Goal: Information Seeking & Learning: Check status

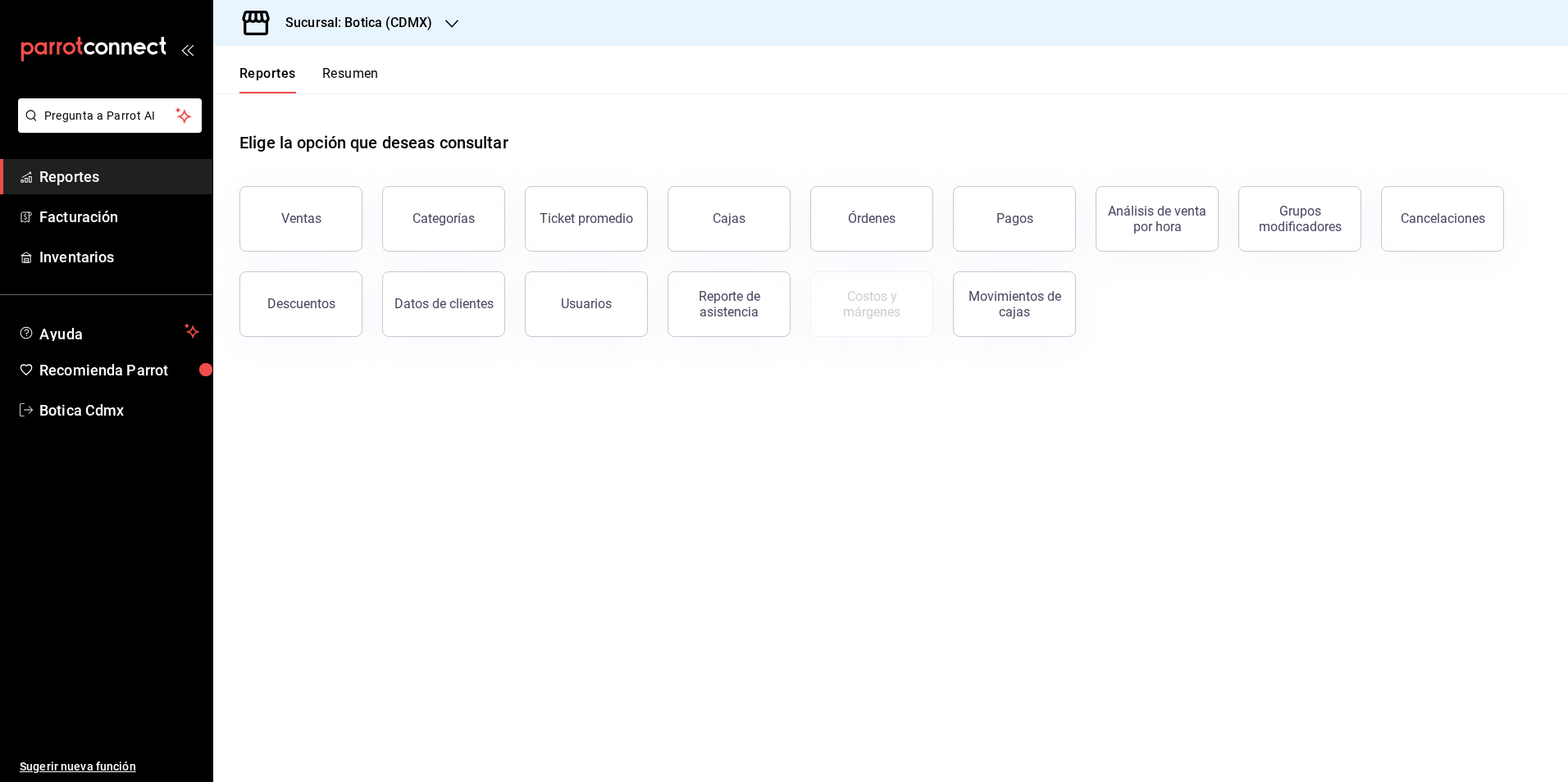
click at [368, 75] on button "Resumen" at bounding box center [350, 80] width 57 height 28
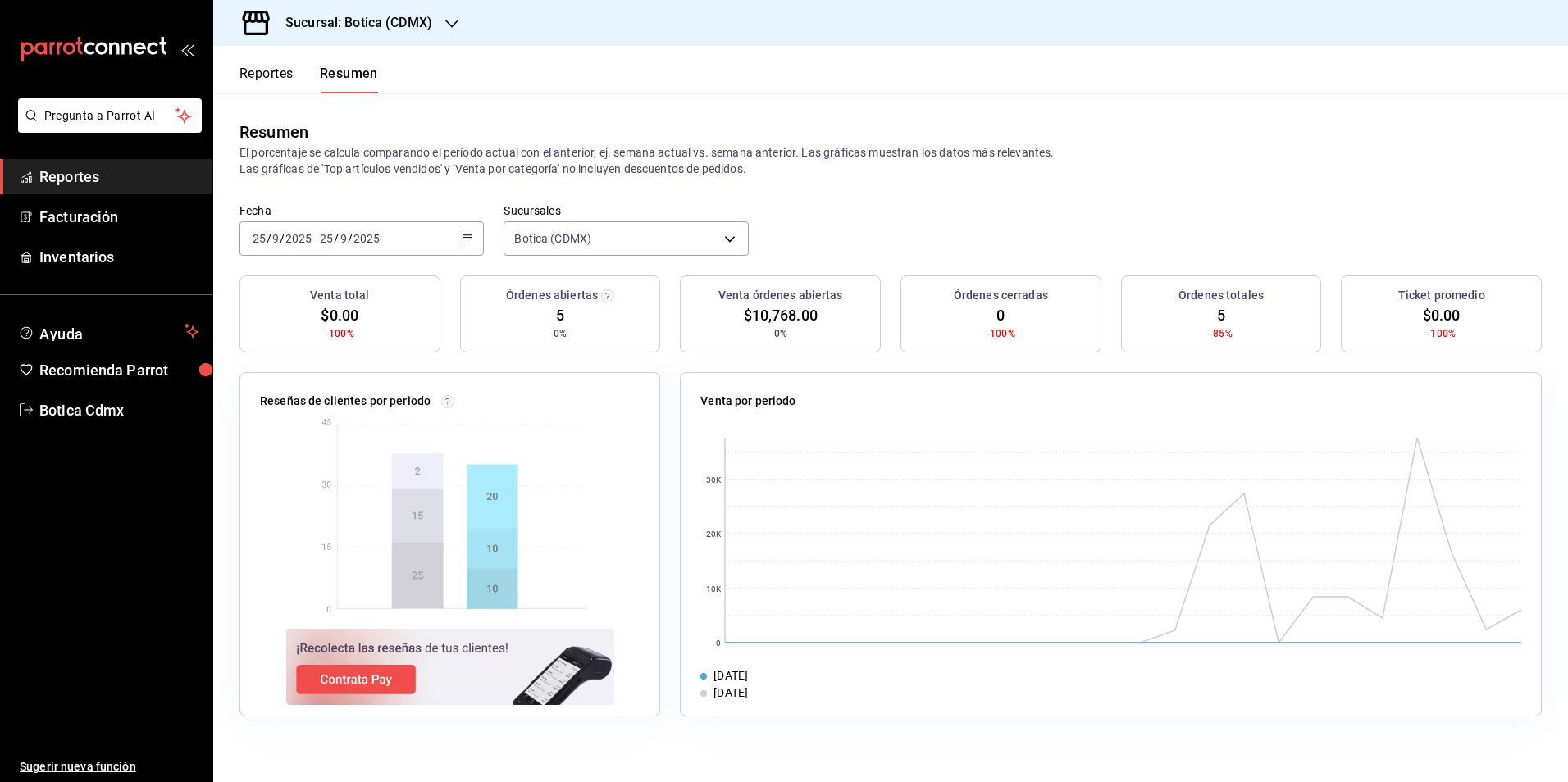
click at [77, 171] on span "Reportes" at bounding box center [119, 177] width 160 height 22
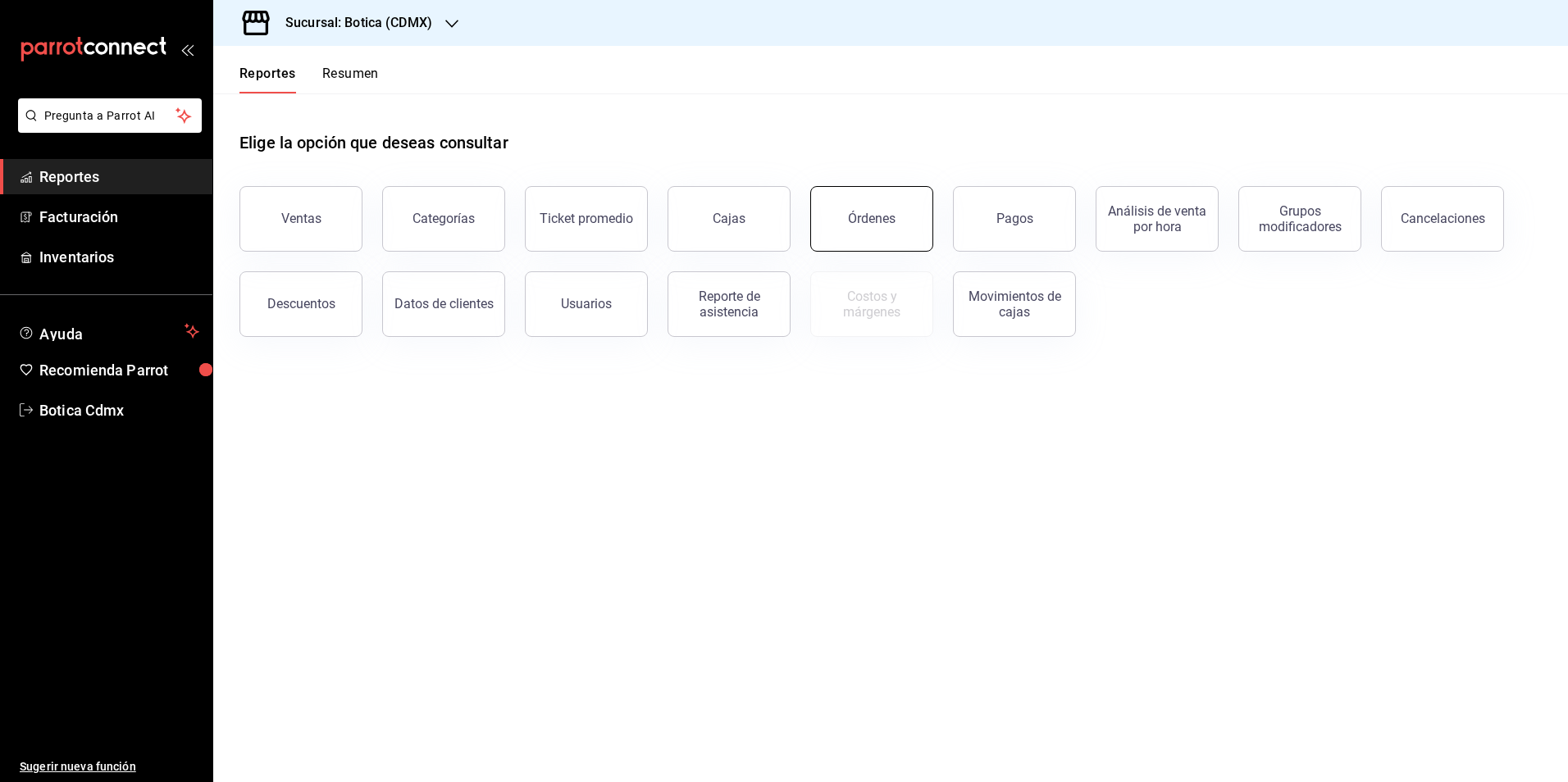
click at [881, 216] on div "Órdenes" at bounding box center [872, 219] width 48 height 16
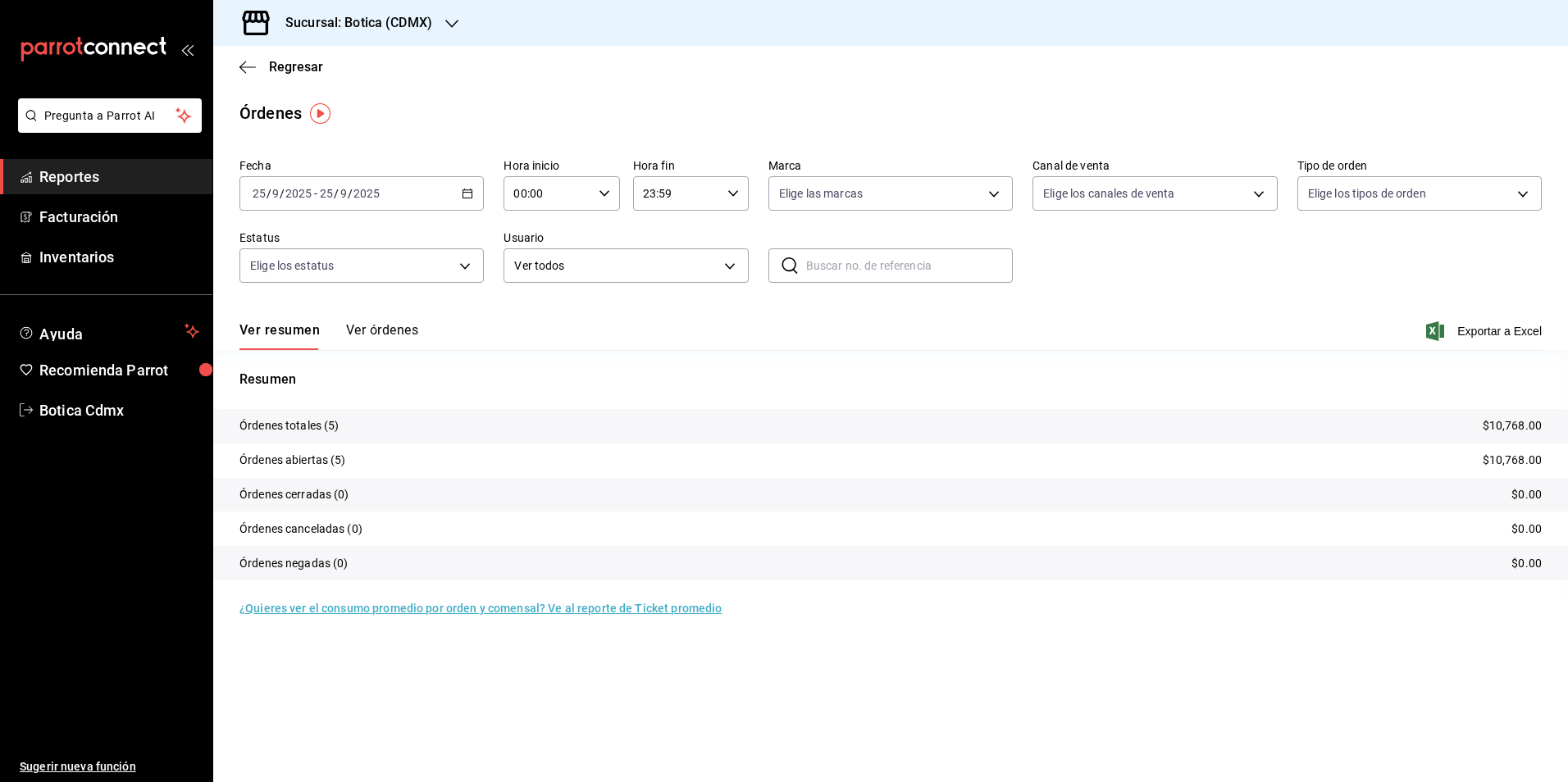
click at [576, 193] on input "00:00" at bounding box center [547, 193] width 88 height 33
click at [529, 320] on span "02" at bounding box center [533, 313] width 32 height 13
click at [591, 301] on span "06" at bounding box center [591, 307] width 32 height 13
type input "02:06"
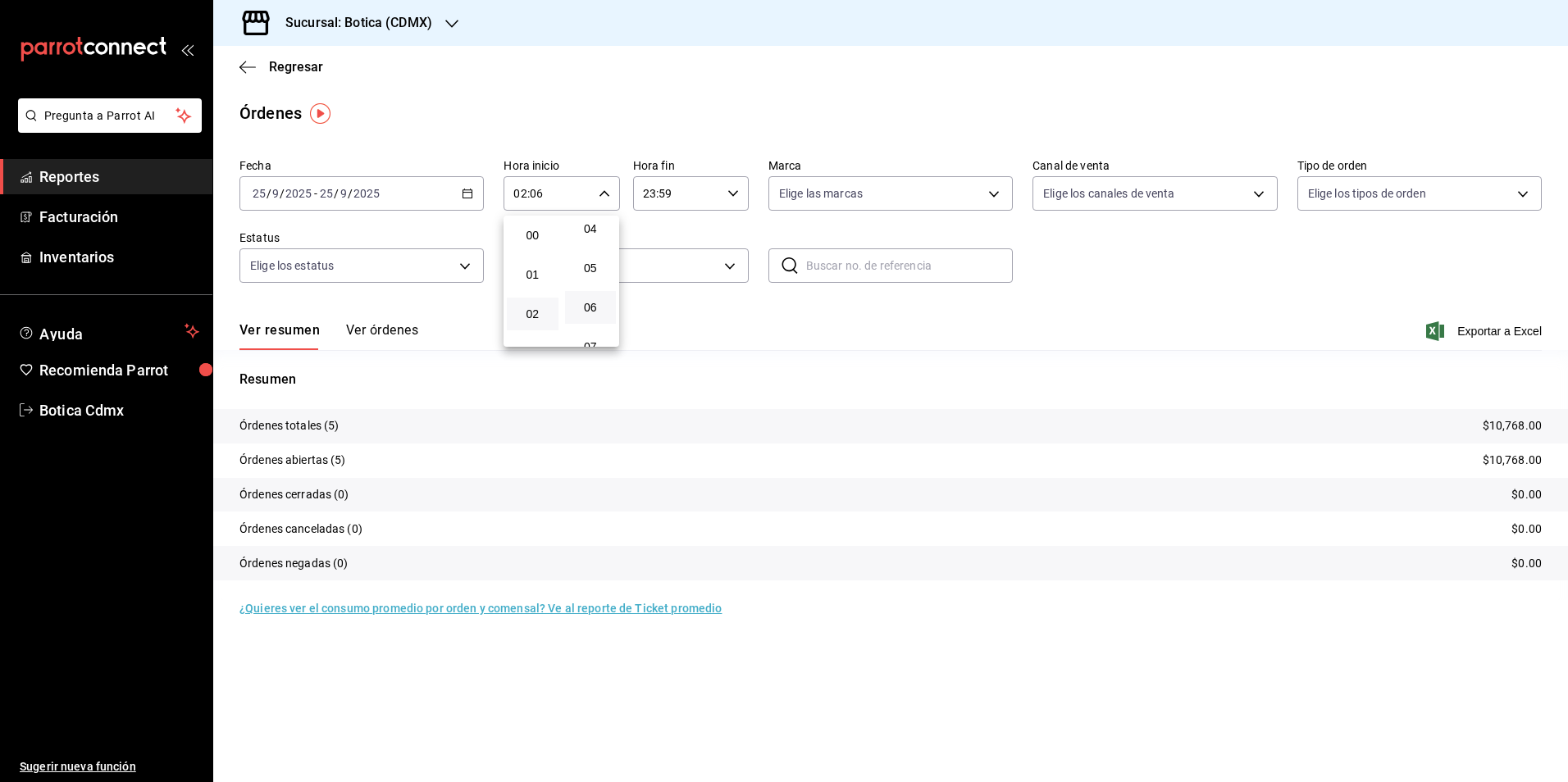
click at [289, 71] on div at bounding box center [784, 391] width 1568 height 782
click at [290, 71] on span "Regresar" at bounding box center [296, 67] width 54 height 16
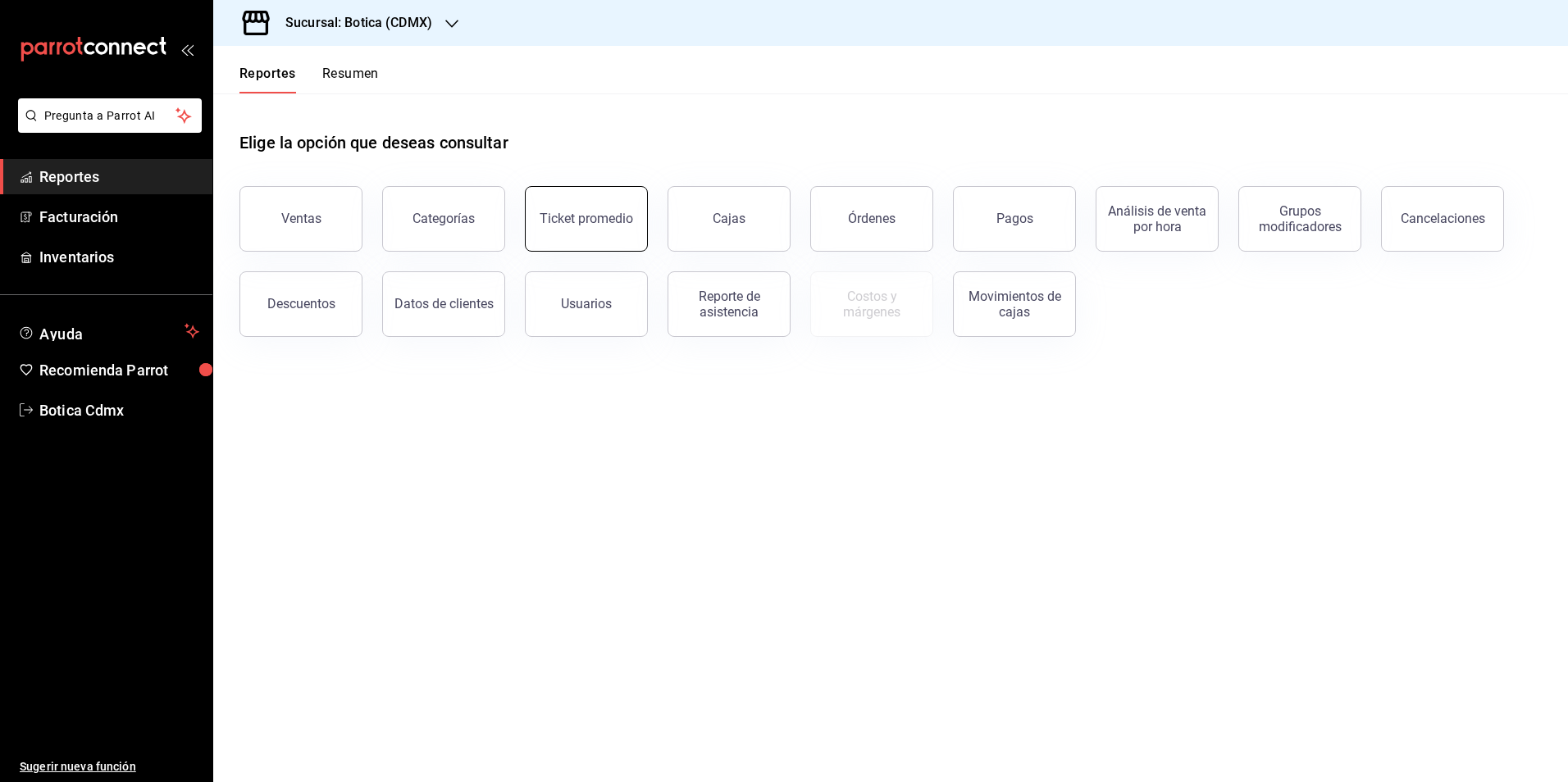
click at [568, 225] on div "Ticket promedio" at bounding box center [585, 219] width 93 height 16
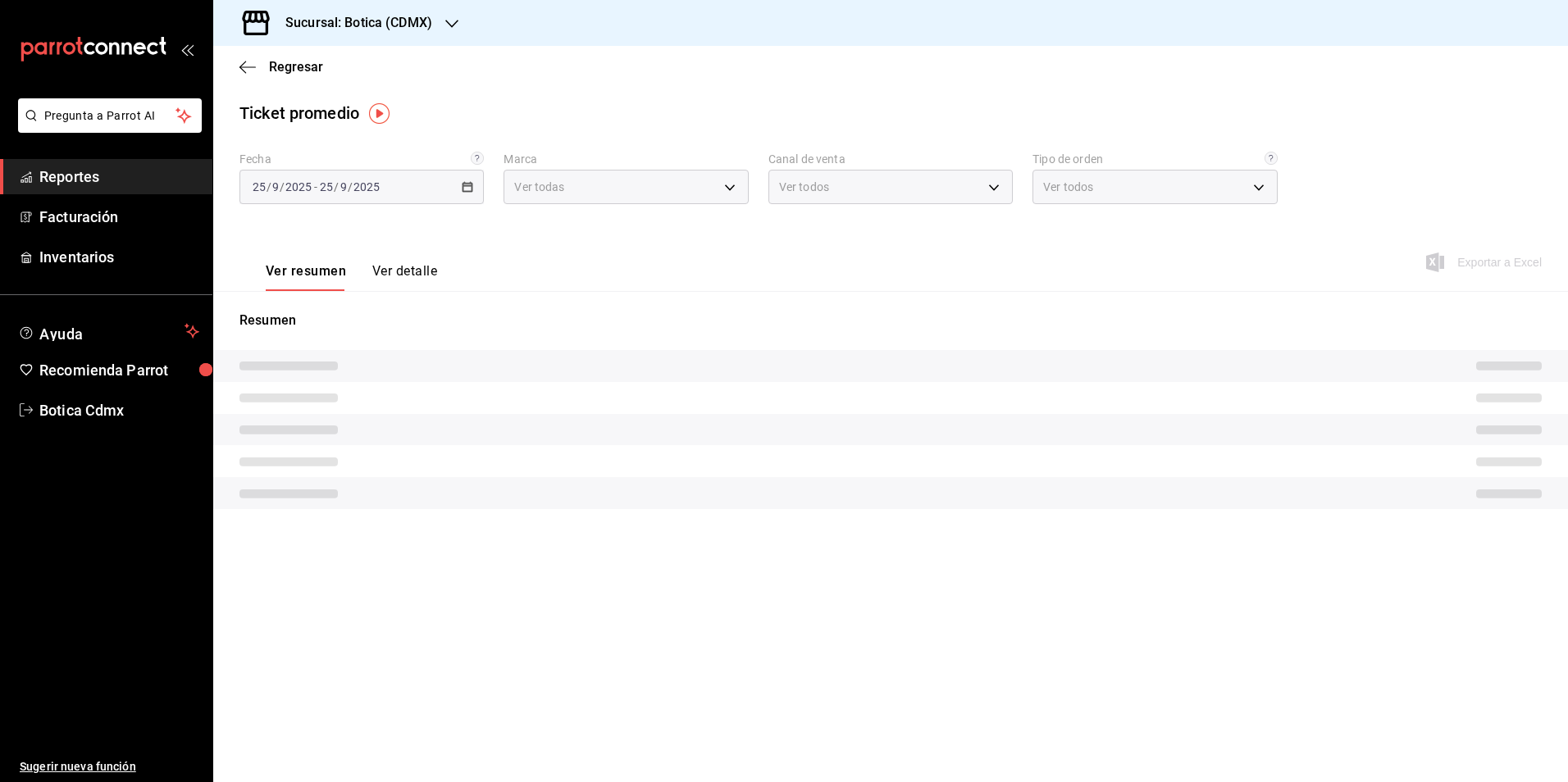
type input "d5352a43-907b-4cea-af89-ed5f283426a2"
type input "PARROT,UBER_EATS,RAPPI,DIDI_FOOD,ONLINE"
type input "68b56432-bc7c-4df1-8cc3-4eafb59ca3cc,EXTERNAL"
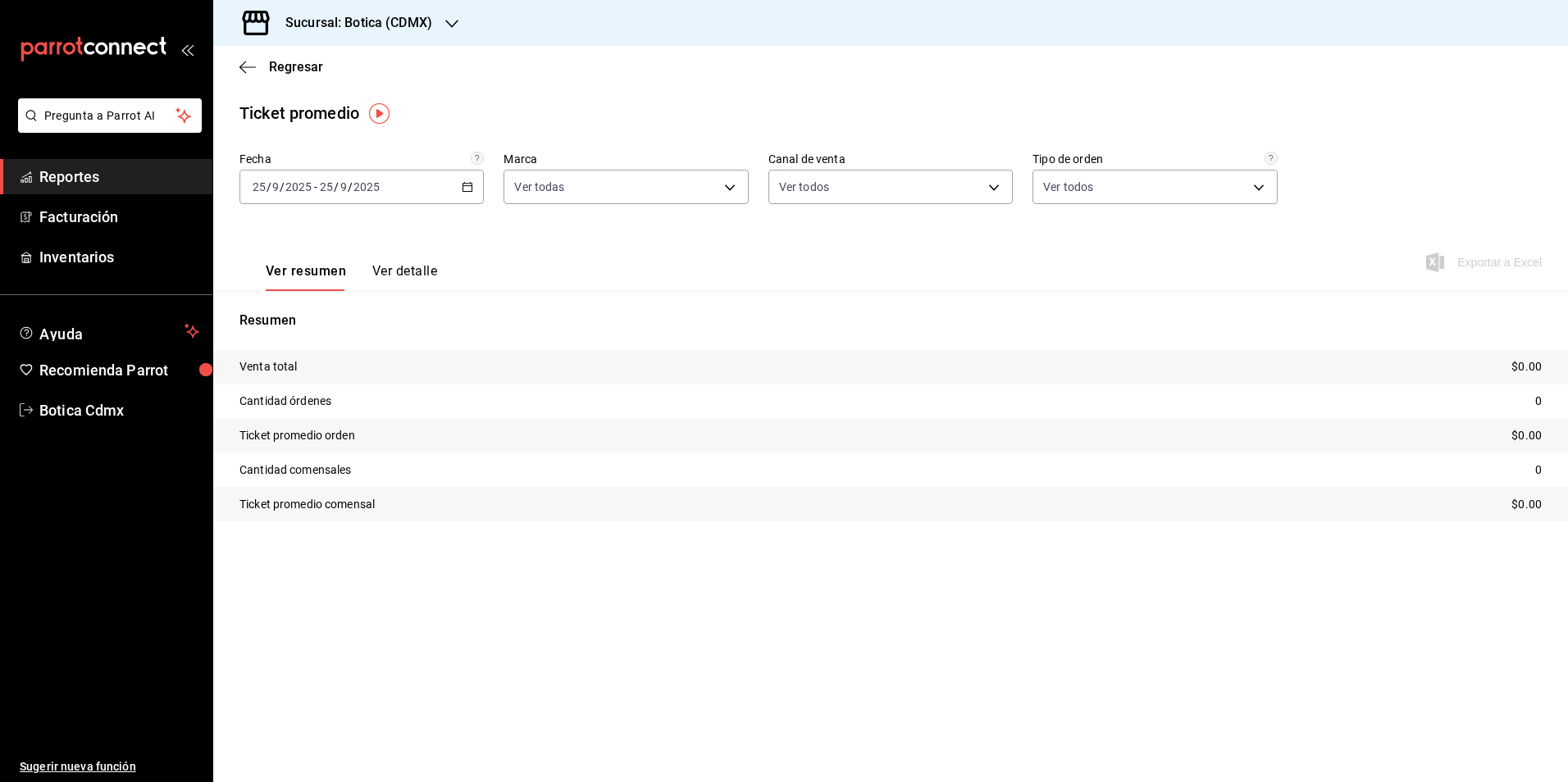
click at [468, 191] on \(Stroke\) "button" at bounding box center [467, 187] width 10 height 9
click at [320, 387] on span "Rango de fechas" at bounding box center [316, 384] width 127 height 17
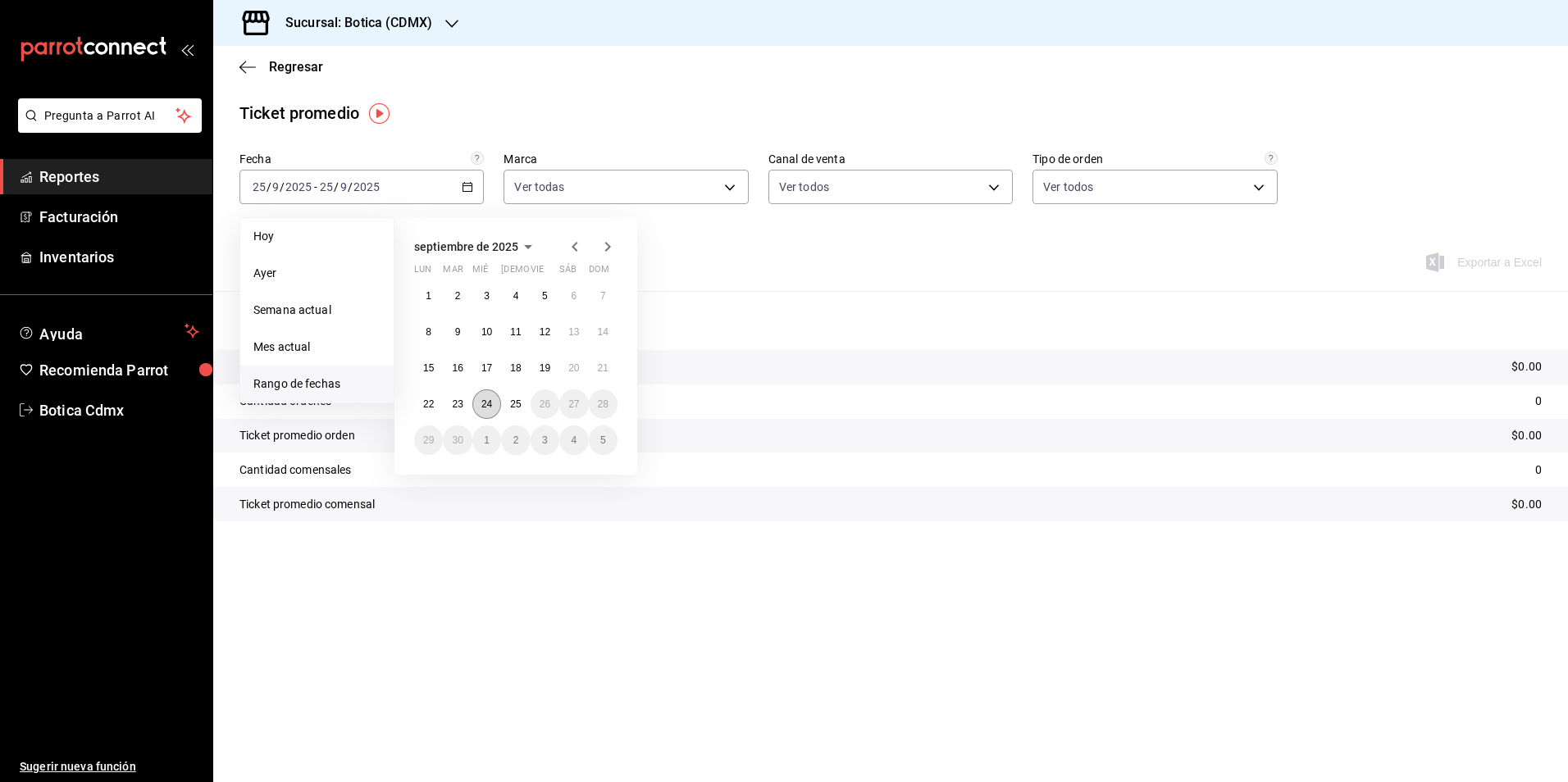
click at [485, 407] on abbr "24" at bounding box center [486, 403] width 11 height 11
click at [522, 408] on button "25" at bounding box center [515, 404] width 29 height 30
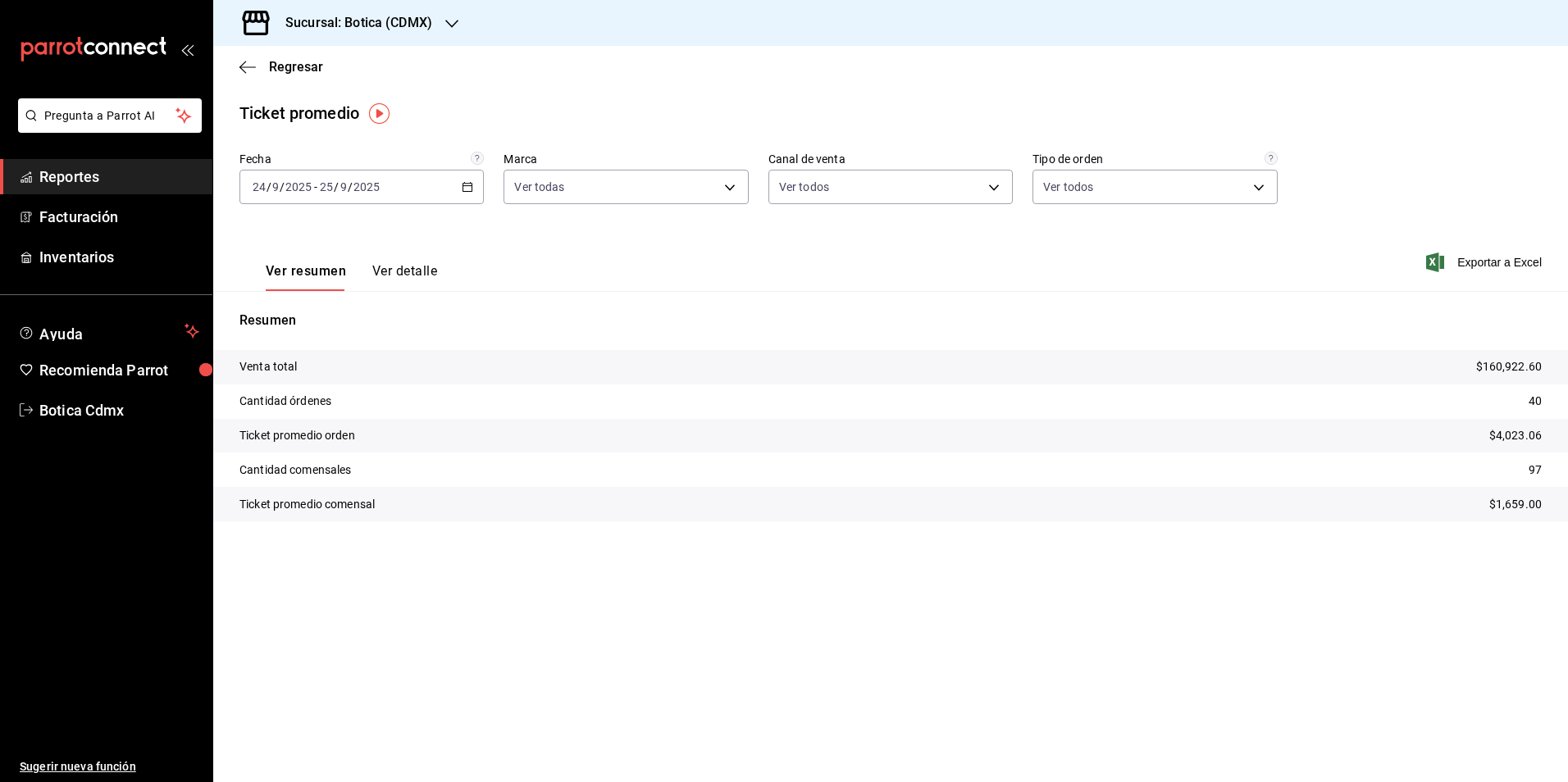
click at [403, 269] on button "Ver detalle" at bounding box center [404, 277] width 65 height 28
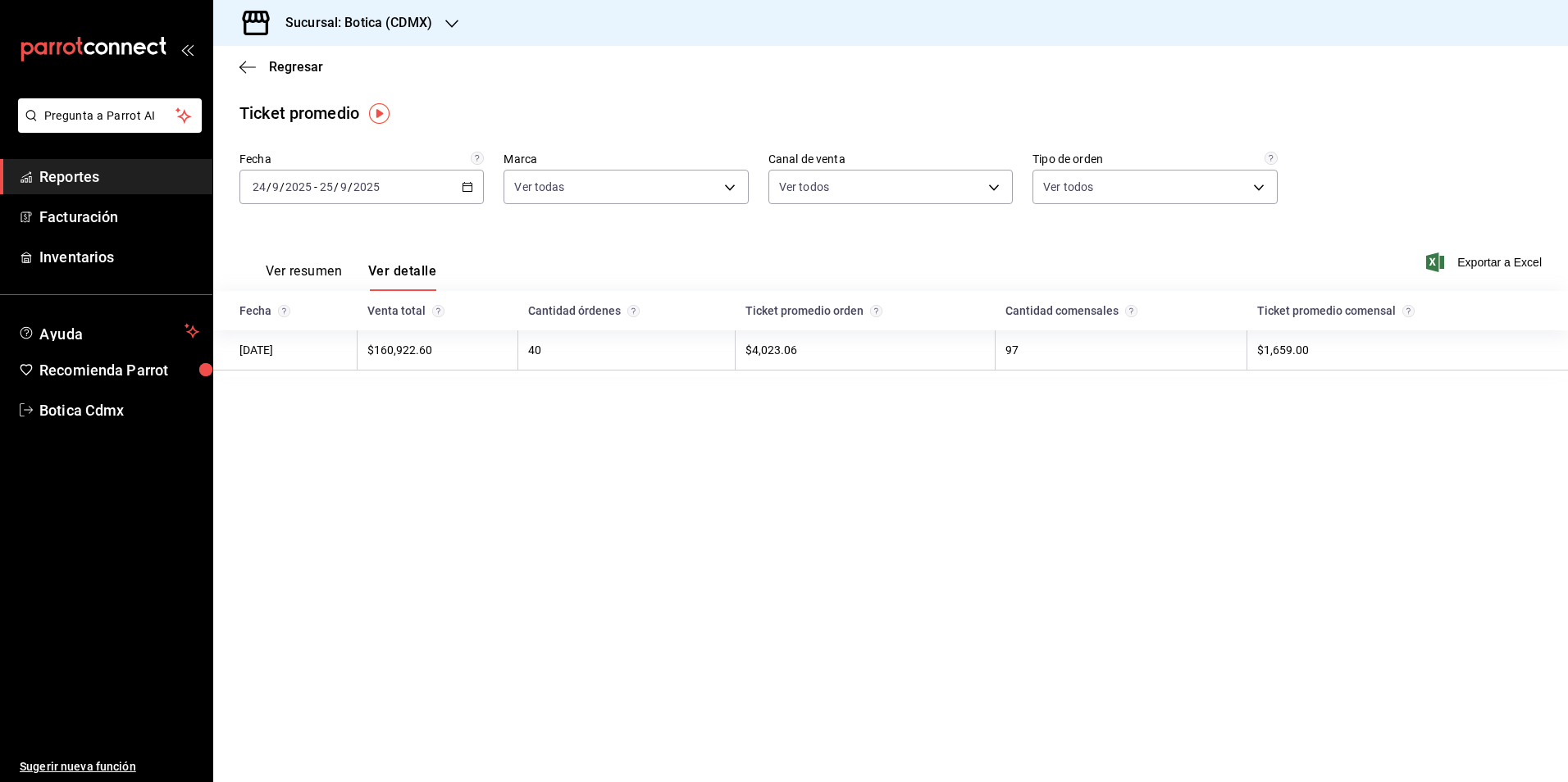
click at [306, 270] on button "Ver resumen" at bounding box center [304, 277] width 76 height 28
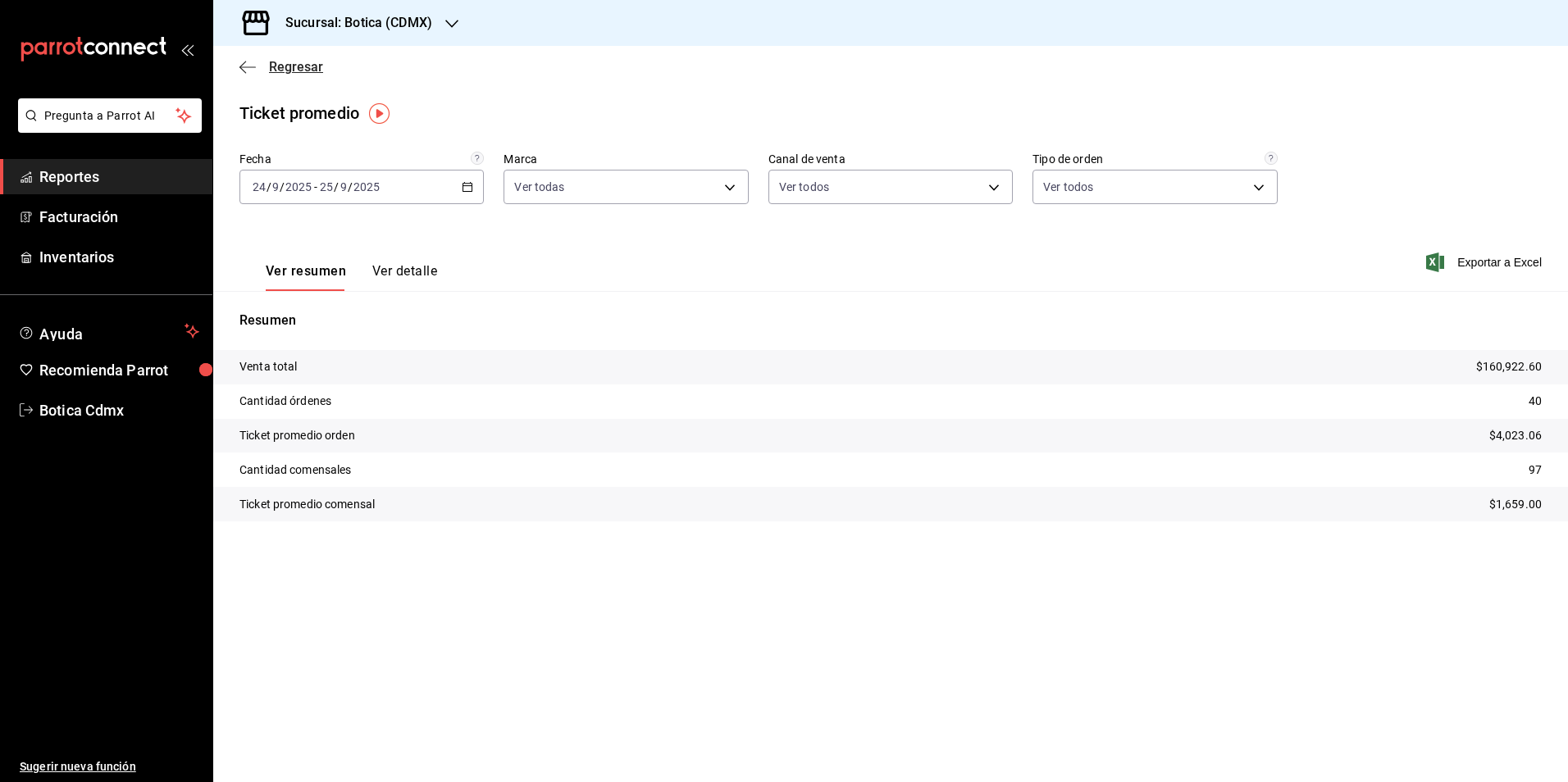
click at [302, 64] on span "Regresar" at bounding box center [296, 67] width 54 height 16
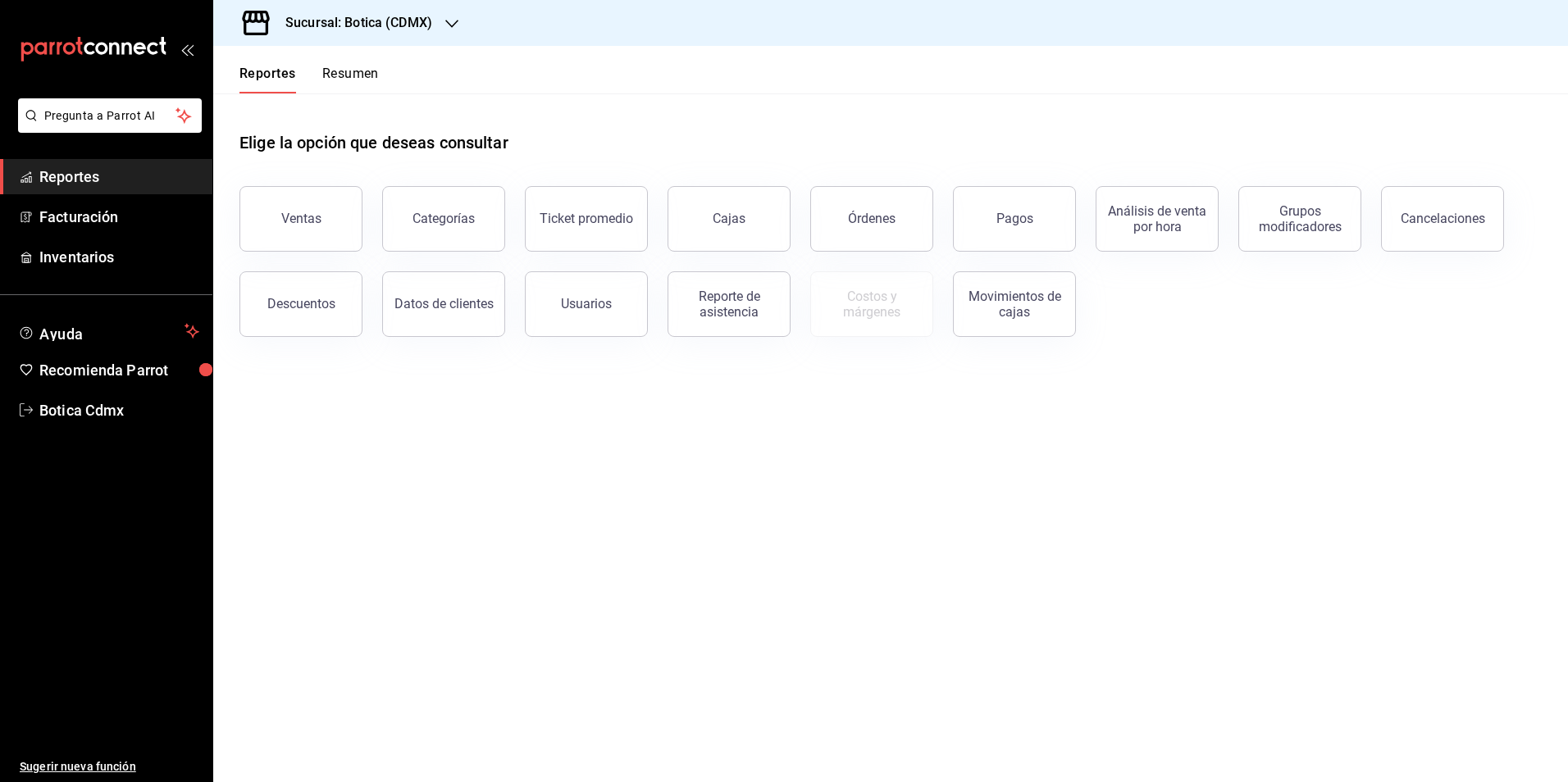
click at [350, 79] on button "Resumen" at bounding box center [350, 80] width 57 height 28
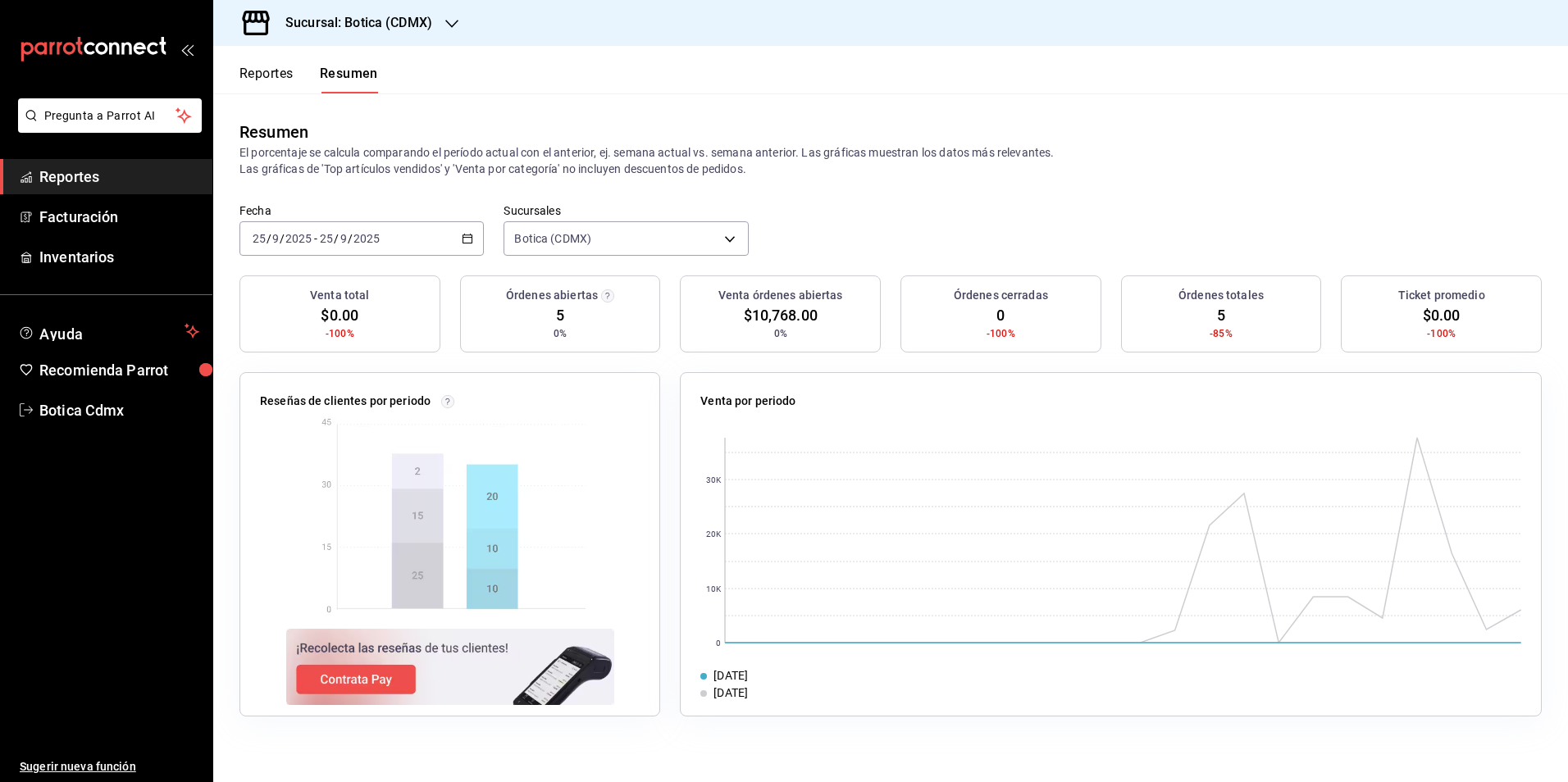
click at [94, 180] on span "Reportes" at bounding box center [119, 177] width 160 height 22
